Goal: Complete application form

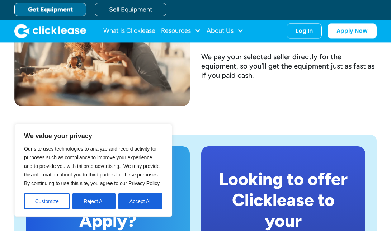
scroll to position [1219, 0]
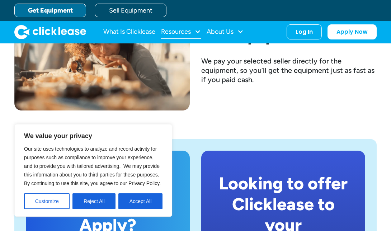
click at [185, 32] on div "Resources" at bounding box center [176, 32] width 30 height 0
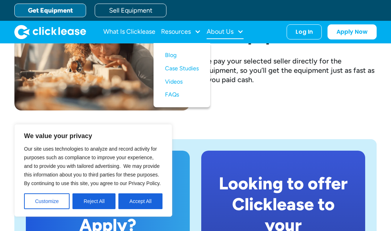
click at [216, 32] on div "About Us" at bounding box center [219, 32] width 27 height 0
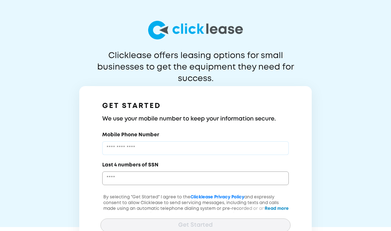
click at [131, 145] on input "Mobile Phone Number" at bounding box center [195, 148] width 186 height 14
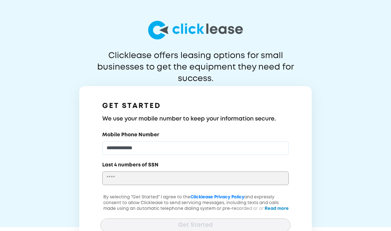
type input "**********"
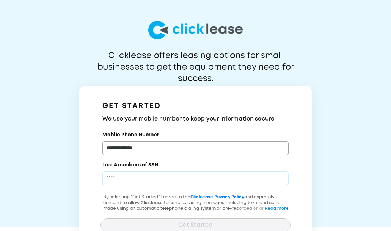
click at [130, 180] on input "Last 4 numbers of SSN" at bounding box center [195, 178] width 186 height 14
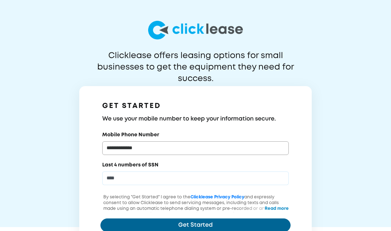
type input "****"
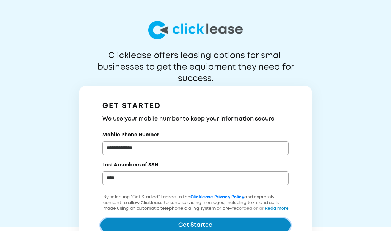
click at [204, 225] on button "Get Started" at bounding box center [195, 225] width 190 height 14
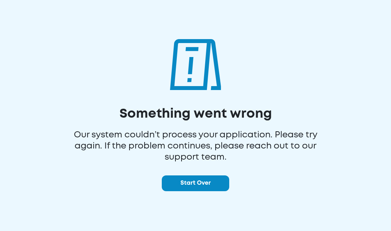
click at [202, 184] on button "Start Over" at bounding box center [195, 183] width 67 height 16
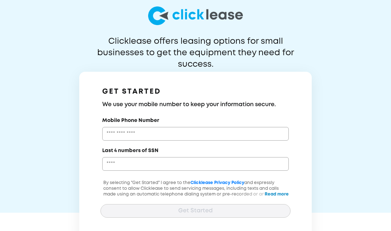
scroll to position [25, 0]
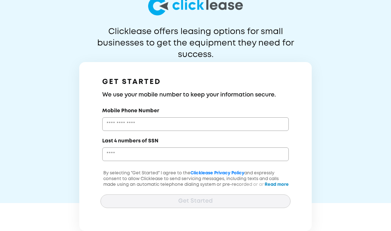
click at [279, 184] on div at bounding box center [195, 182] width 190 height 11
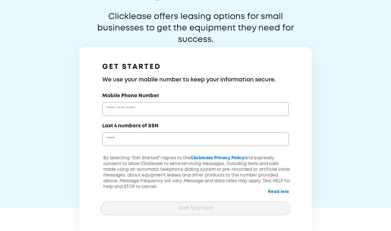
scroll to position [47, 0]
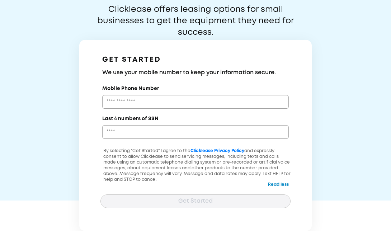
click at [389, 5] on div "Clicklease offers leasing options for small businesses to get the equipment the…" at bounding box center [195, 92] width 391 height 277
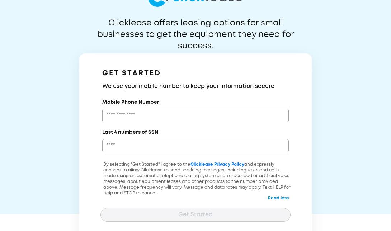
scroll to position [0, 0]
